Goal: Task Accomplishment & Management: Use online tool/utility

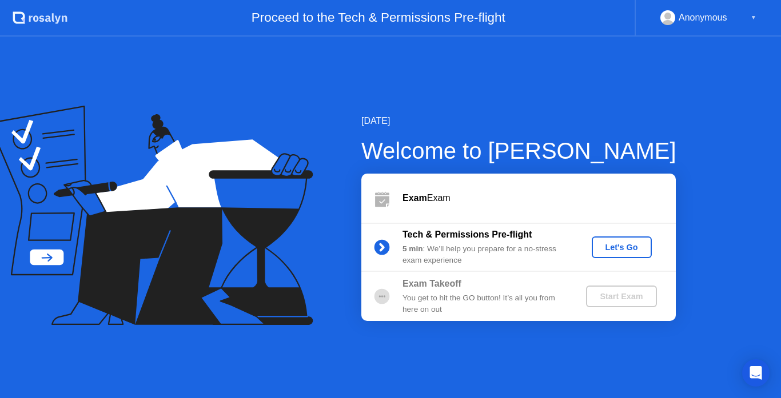
click at [613, 248] on div "Let's Go" at bounding box center [621, 247] width 51 height 9
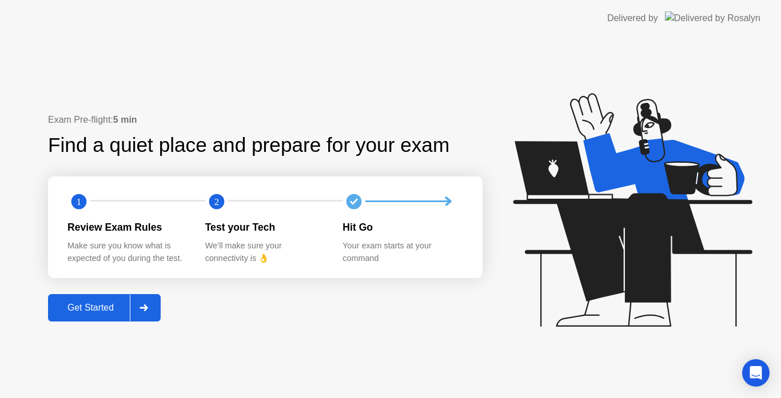
click at [80, 309] on div "Get Started" at bounding box center [90, 308] width 78 height 10
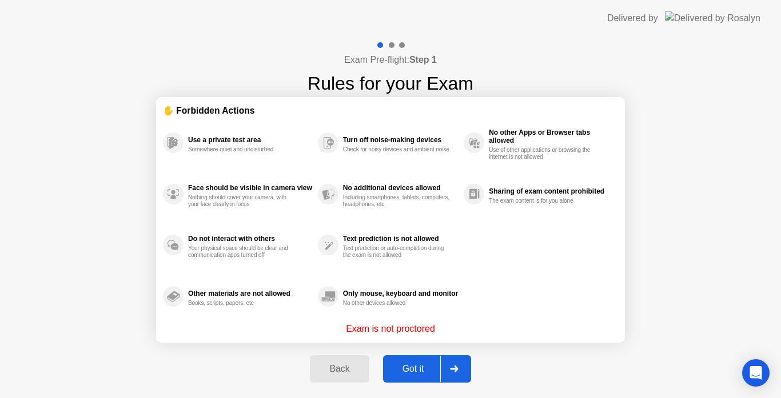
click at [411, 365] on div "Got it" at bounding box center [413, 369] width 54 height 10
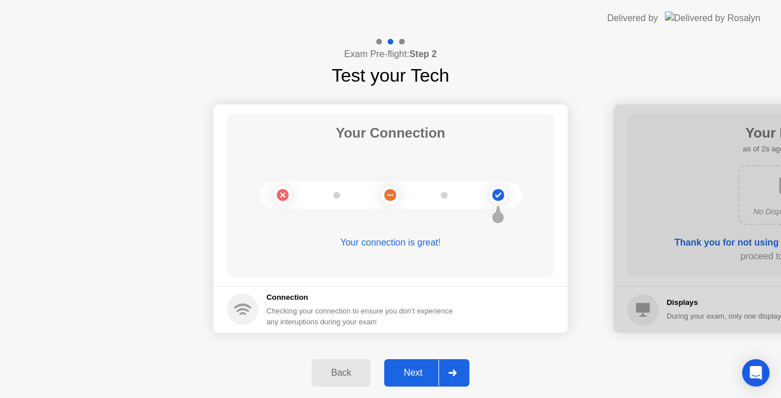
click at [412, 374] on div "Next" at bounding box center [413, 373] width 51 height 10
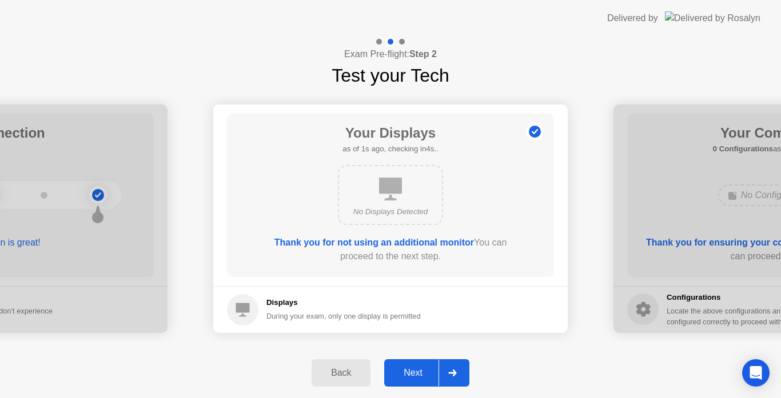
click at [412, 374] on div "Next" at bounding box center [413, 373] width 51 height 10
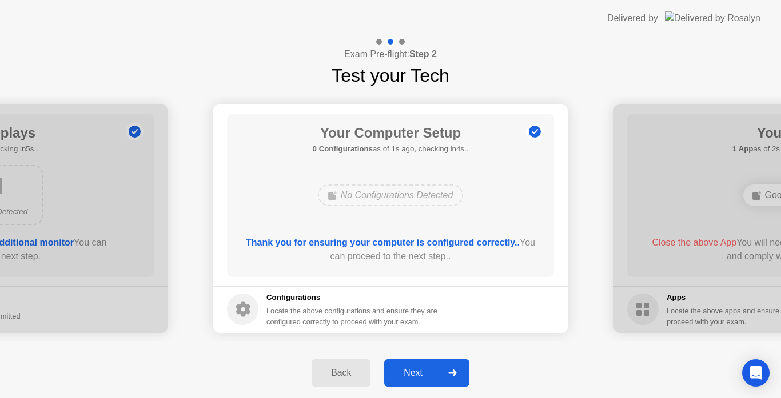
click at [412, 374] on div "Next" at bounding box center [413, 373] width 51 height 10
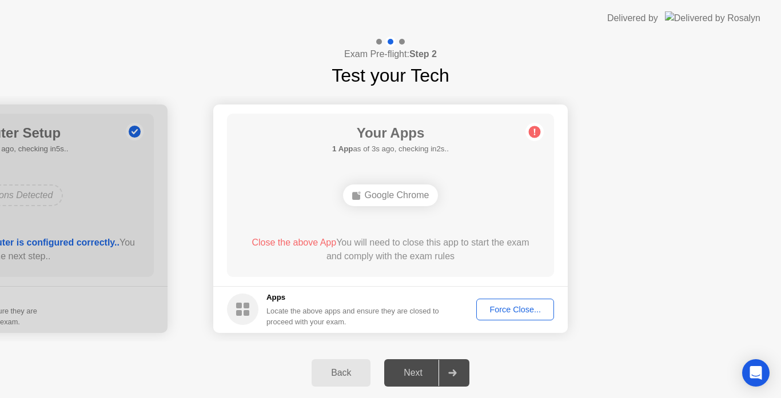
click at [515, 310] on div "Force Close..." at bounding box center [515, 309] width 70 height 9
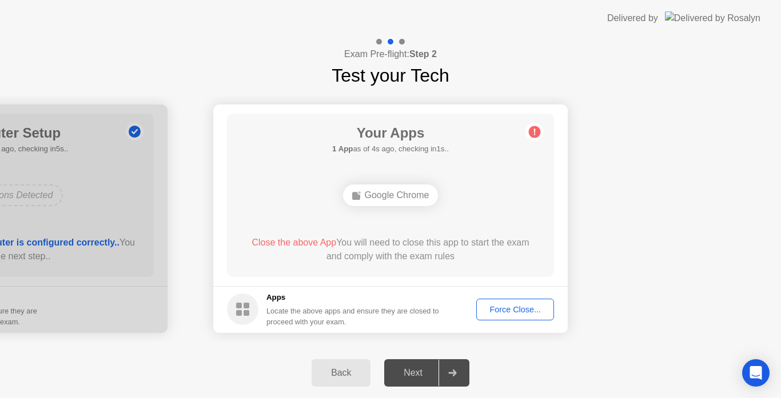
click at [521, 310] on div "Force Close..." at bounding box center [515, 309] width 70 height 9
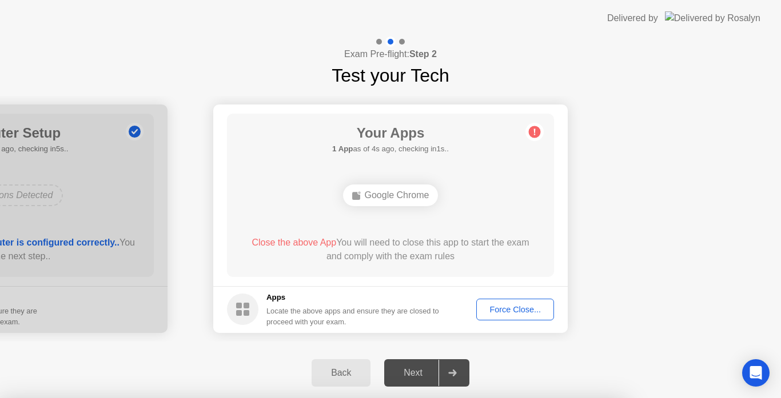
click at [521, 398] on div at bounding box center [390, 398] width 781 height 0
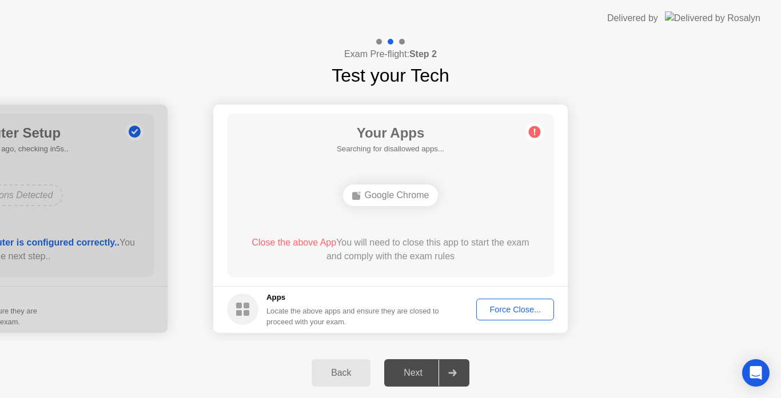
click at [429, 268] on div "Your Apps Searching for disallowed apps... Google Chrome Close the above App Yo…" at bounding box center [390, 196] width 327 height 164
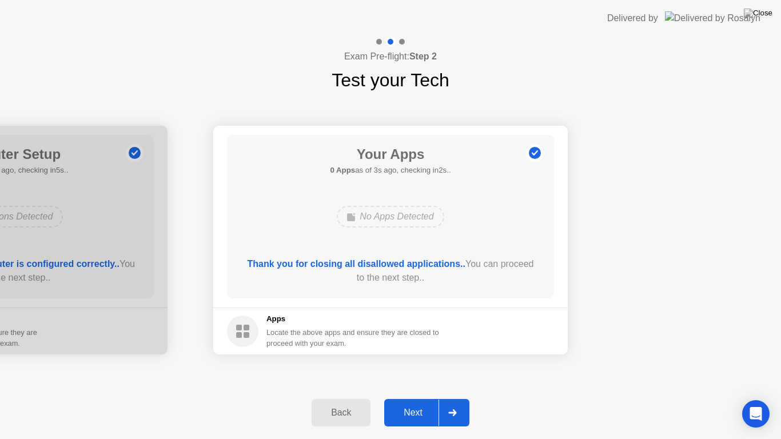
click at [414, 398] on div "Next" at bounding box center [413, 413] width 51 height 10
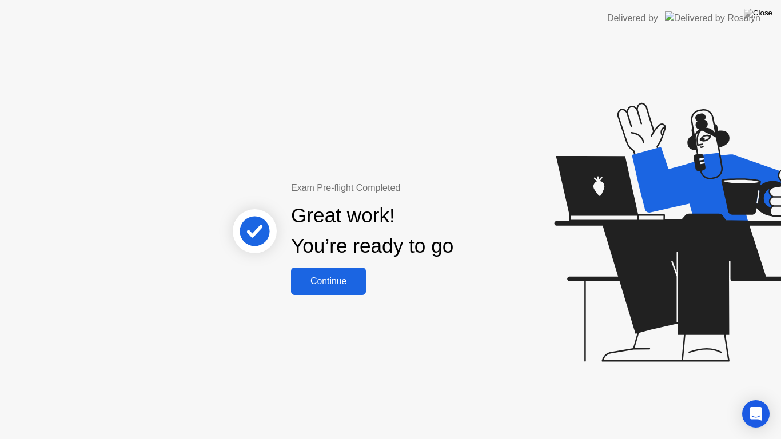
click at [348, 284] on div "Continue" at bounding box center [328, 281] width 68 height 10
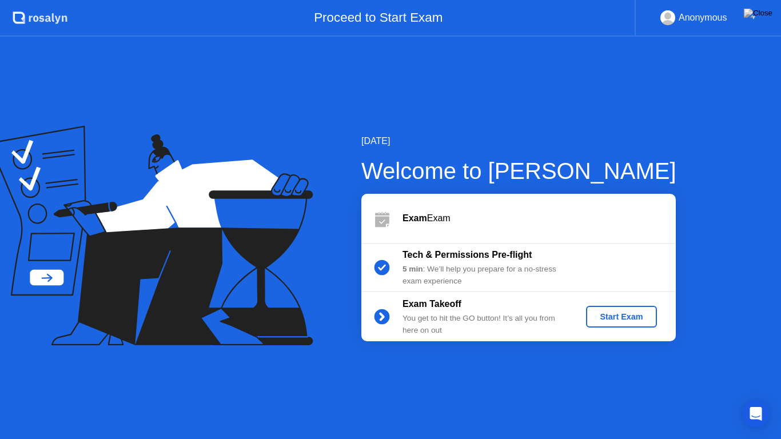
click at [627, 313] on div "Start Exam" at bounding box center [621, 316] width 61 height 9
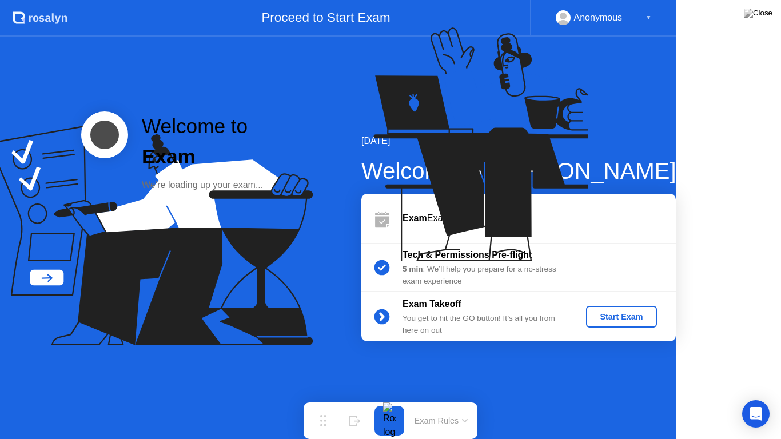
click at [627, 296] on icon at bounding box center [490, 149] width 295 height 293
